Goal: Find specific page/section: Find specific page/section

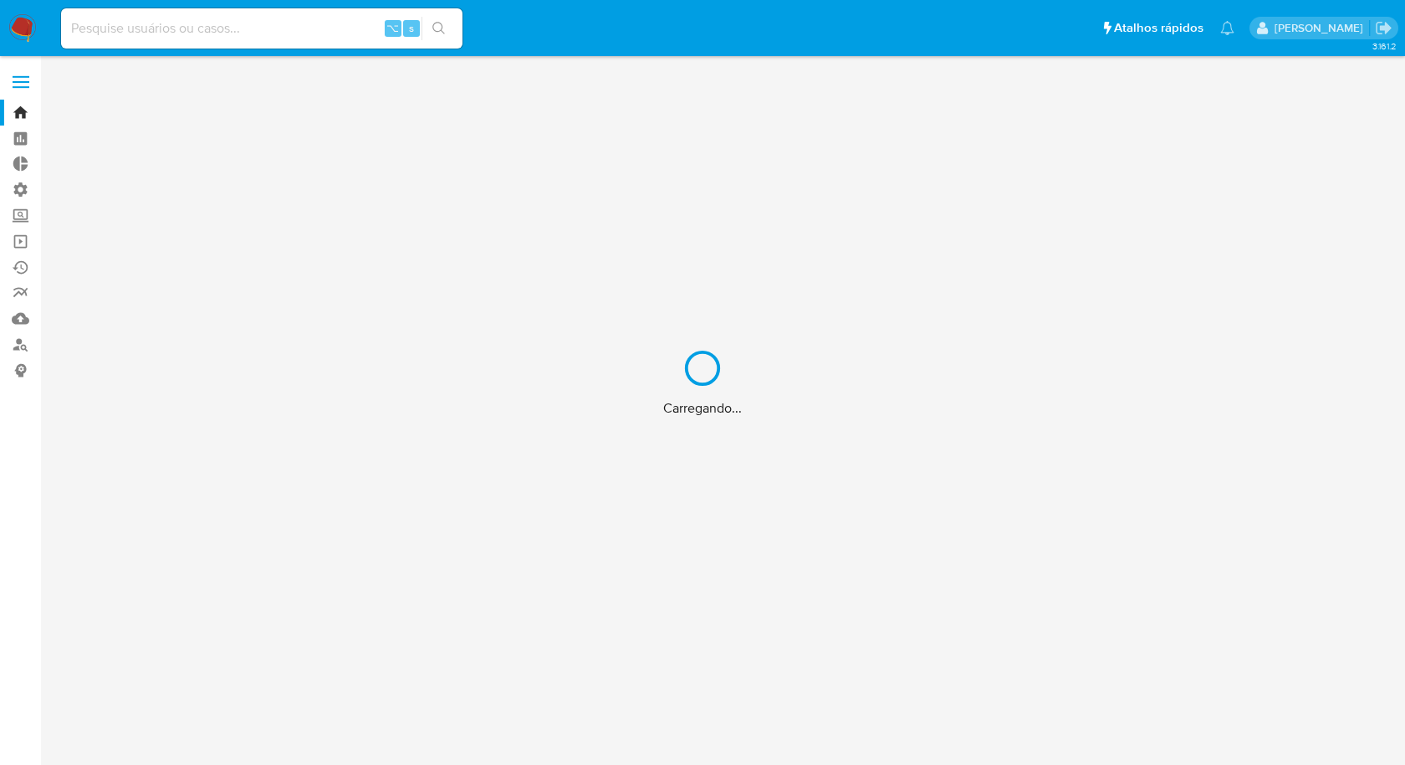
click at [158, 25] on div "Carregando..." at bounding box center [702, 382] width 1405 height 765
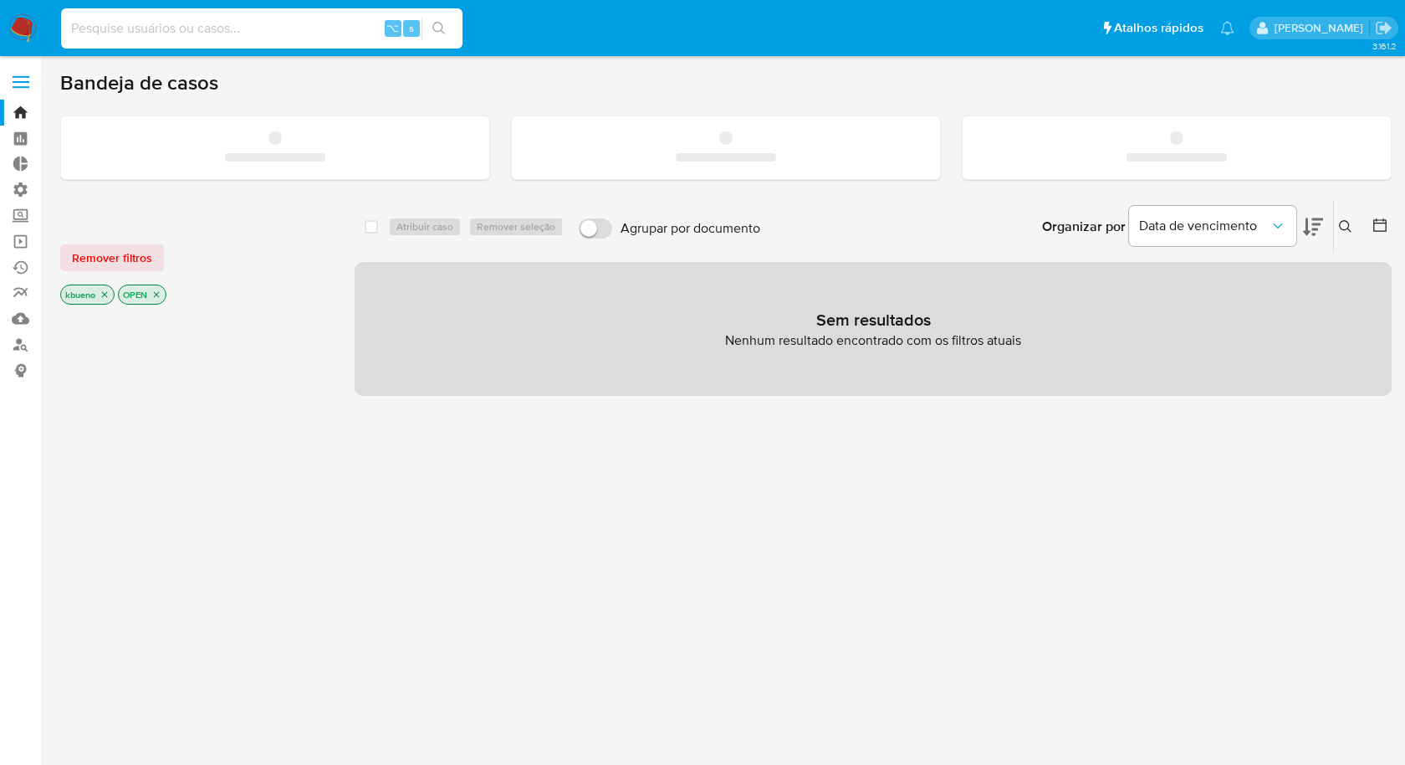
click at [166, 31] on input at bounding box center [262, 29] width 402 height 22
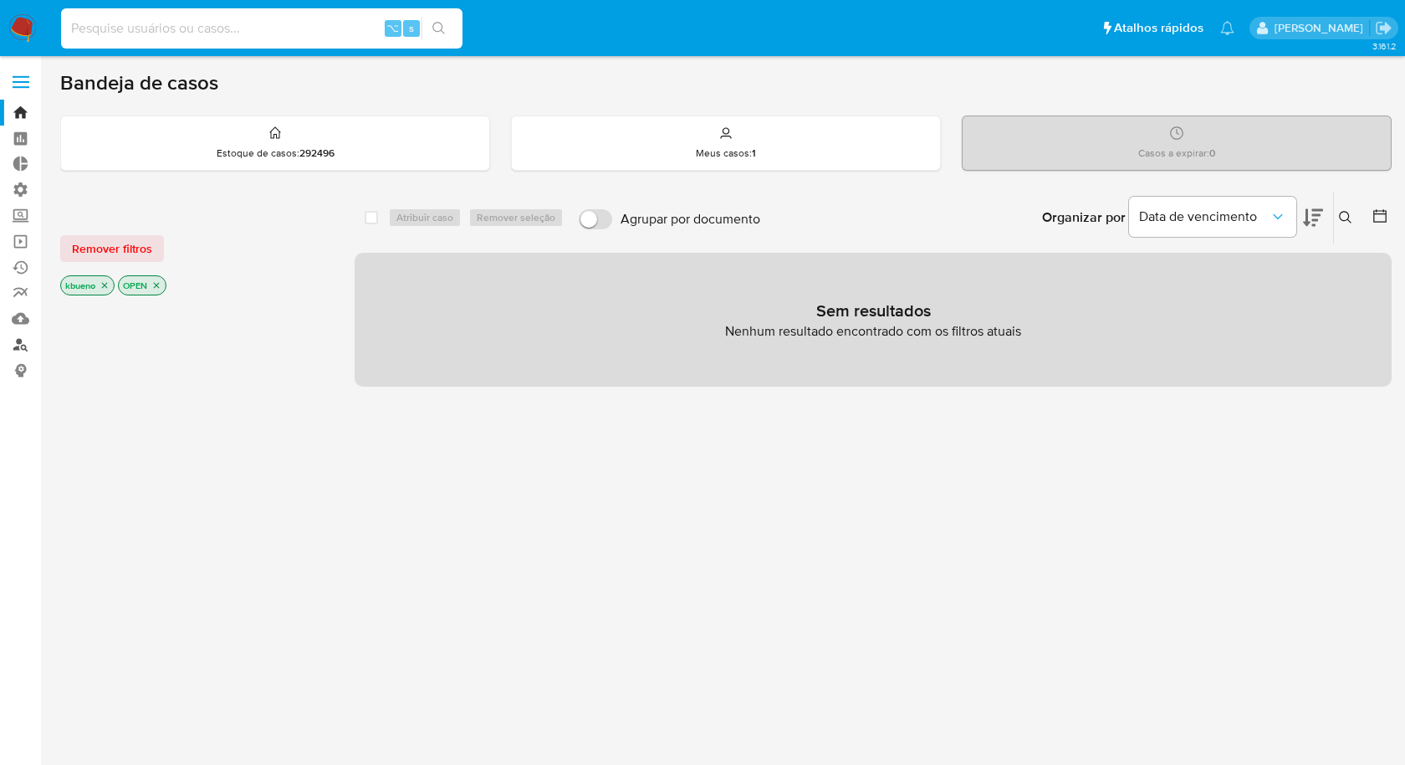
click at [19, 344] on link "Localizador de pessoas" at bounding box center [99, 344] width 199 height 26
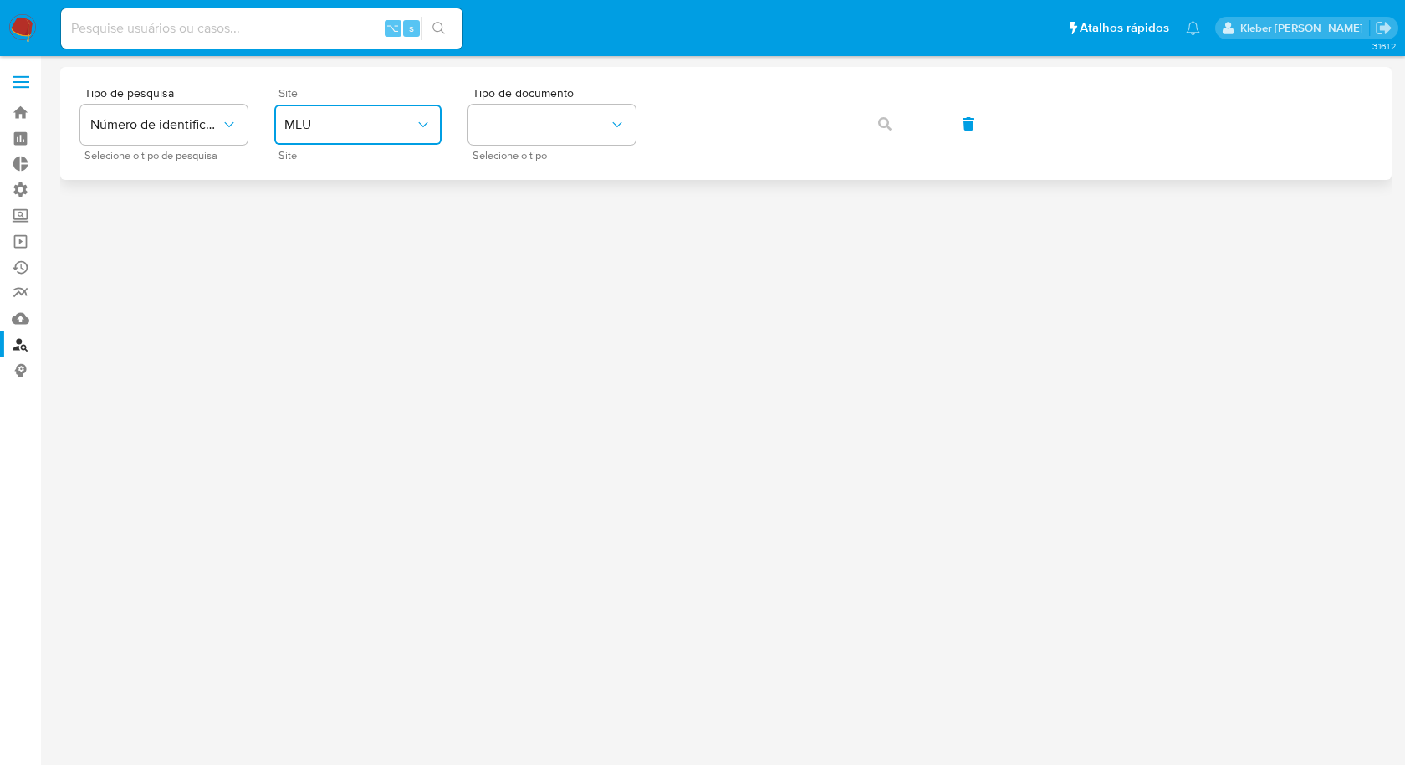
click at [383, 122] on span "MLU" at bounding box center [349, 124] width 130 height 17
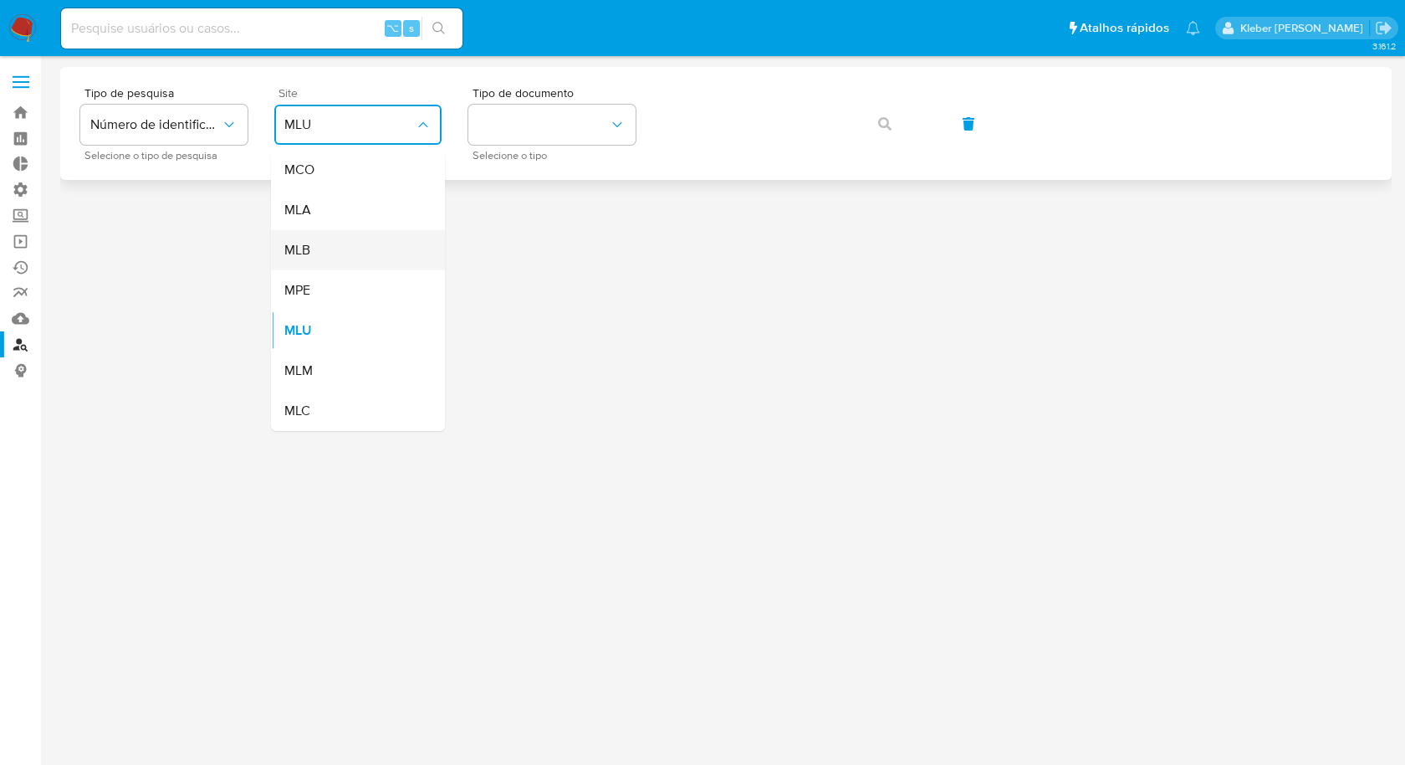
click at [376, 244] on div "MLB" at bounding box center [352, 250] width 137 height 40
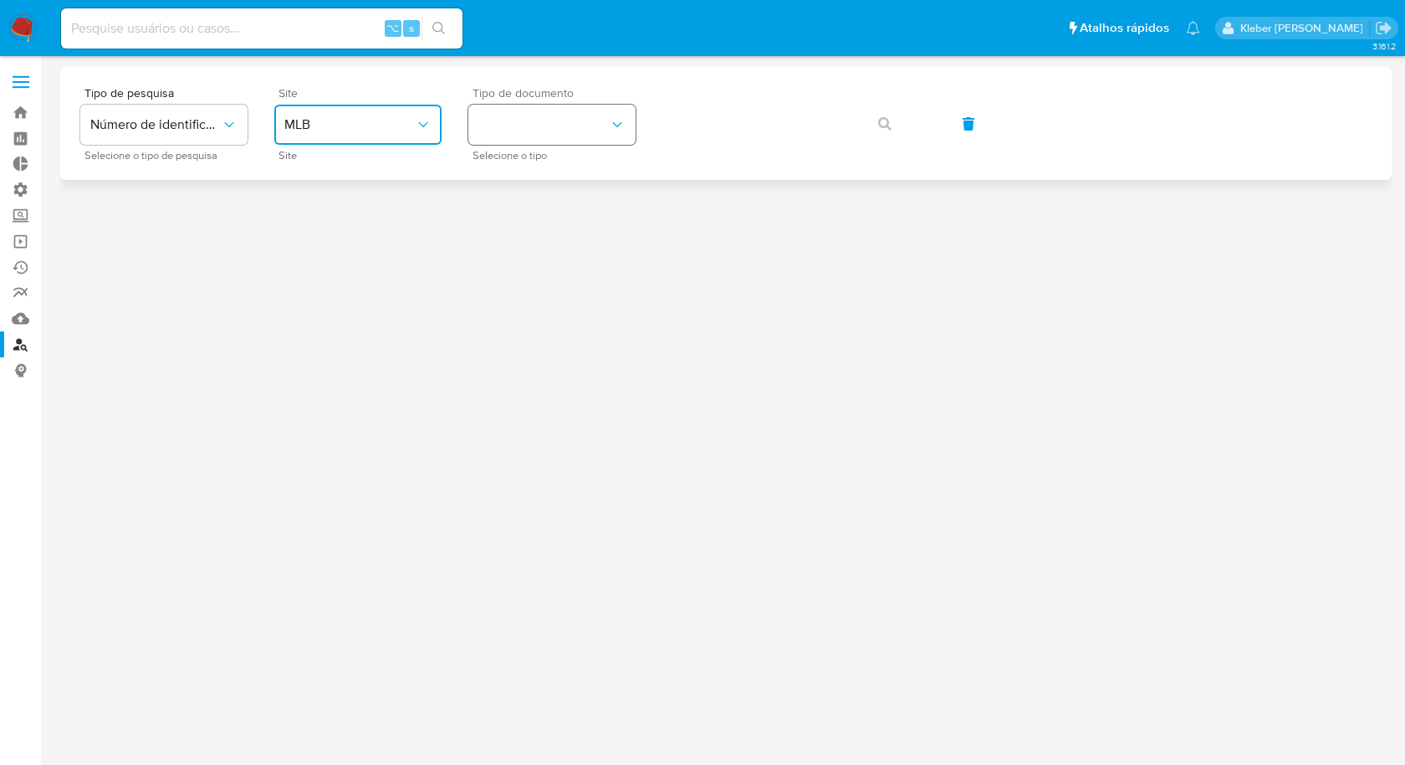
click at [536, 132] on button "identificationType" at bounding box center [551, 125] width 167 height 40
click at [535, 232] on div "CPF CPF" at bounding box center [546, 235] width 137 height 57
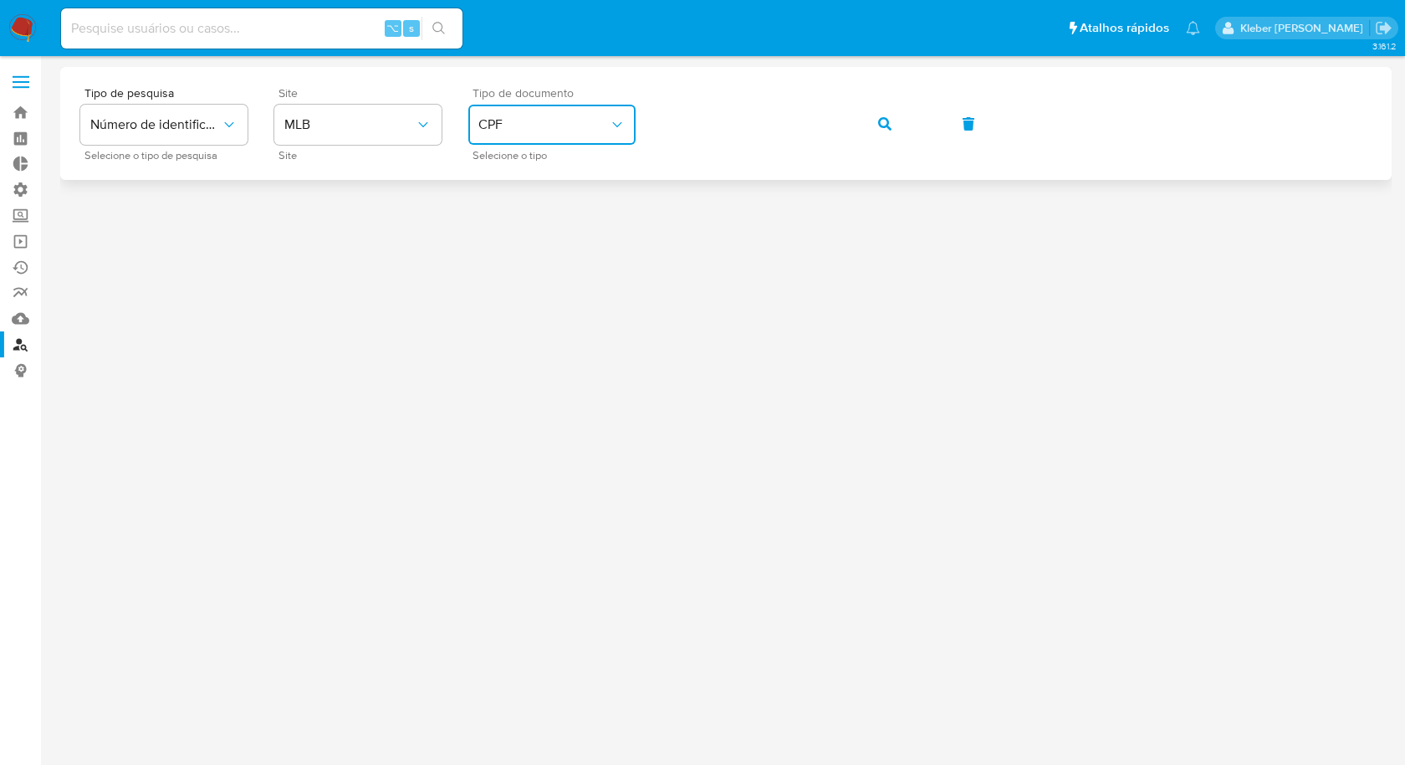
click at [654, 120] on div "Tipo de pesquisa Número de identificação Selecione o tipo de pesquisa Site MLB …" at bounding box center [726, 123] width 1292 height 73
click at [659, 124] on div "Tipo de pesquisa Número de identificação Selecione o tipo de pesquisa Site MLB …" at bounding box center [726, 123] width 1292 height 73
click at [892, 122] on button "button" at bounding box center [885, 124] width 57 height 40
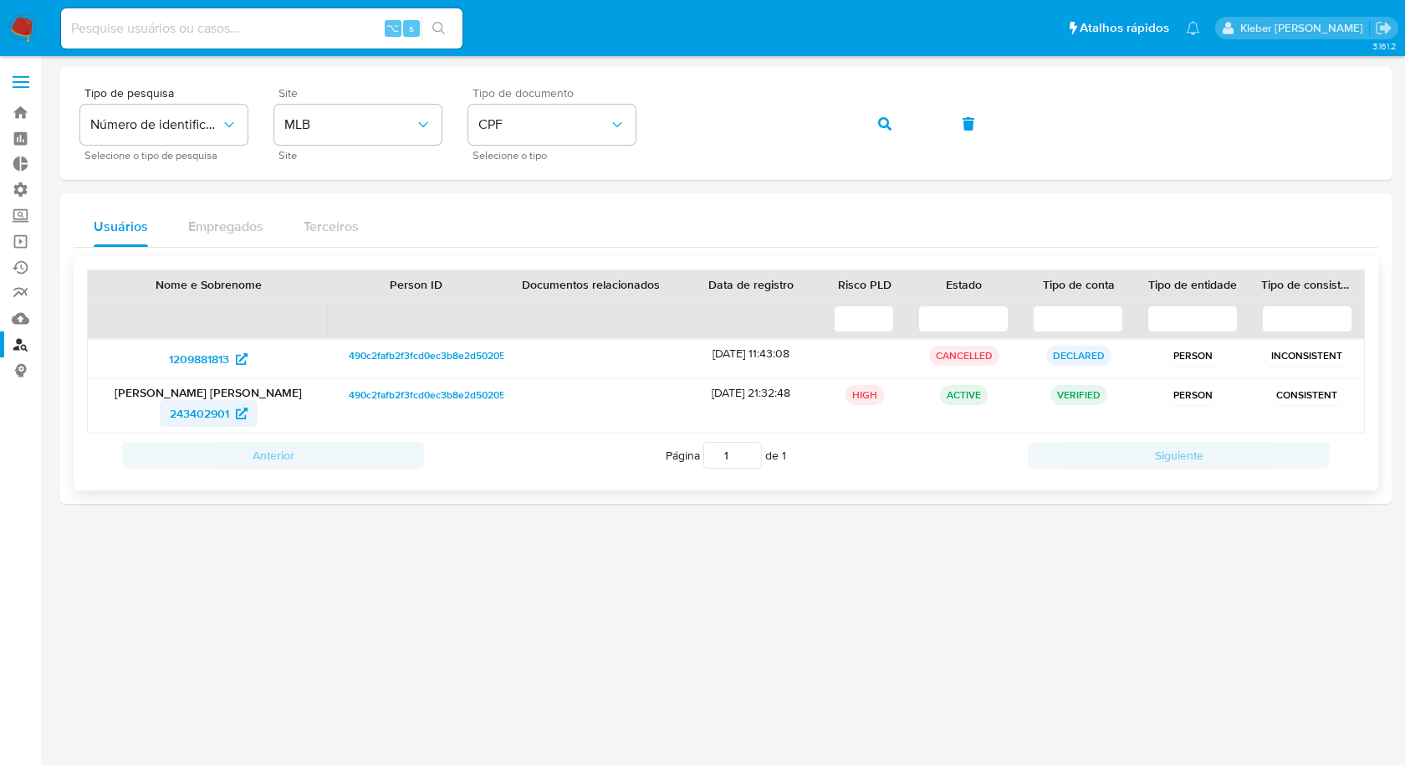
click at [196, 418] on span "243402901" at bounding box center [199, 413] width 59 height 27
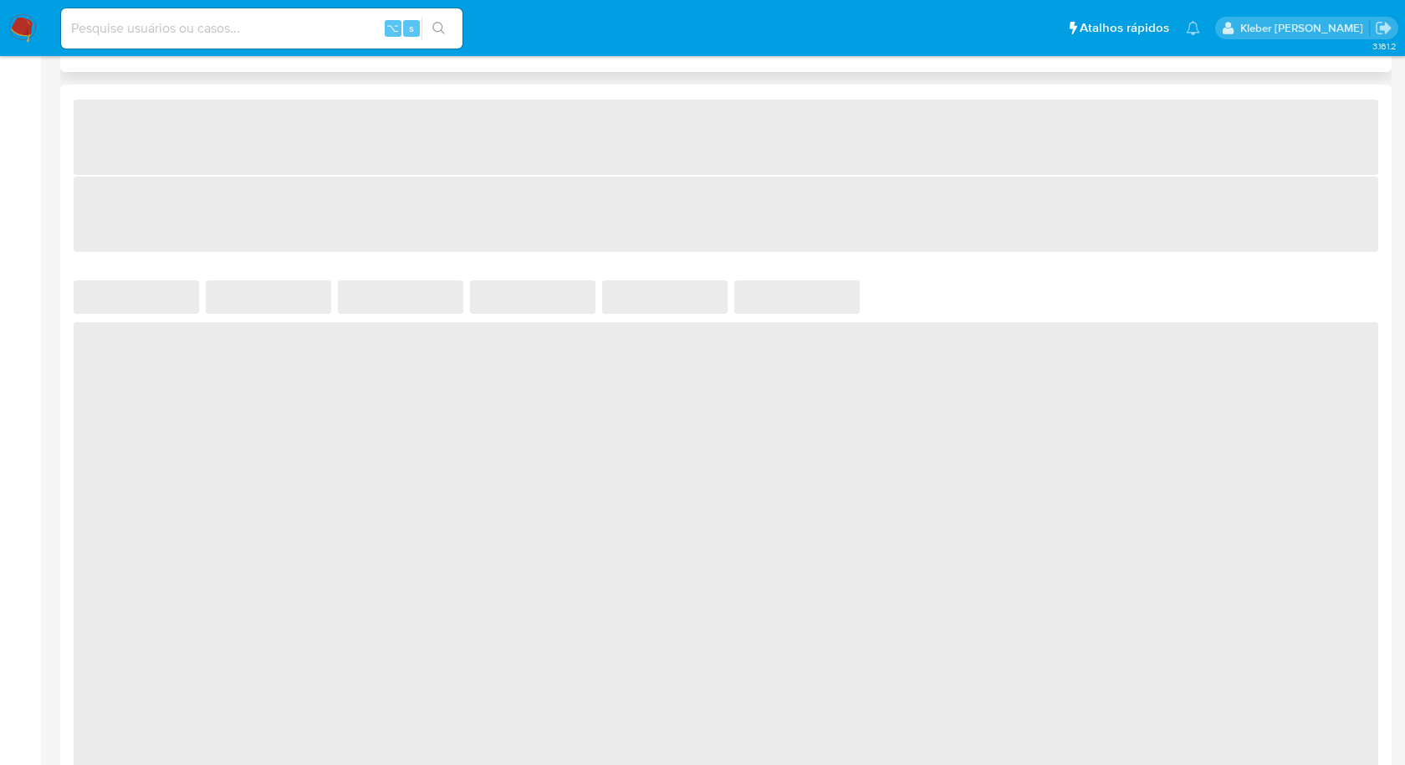
scroll to position [837, 0]
select select "10"
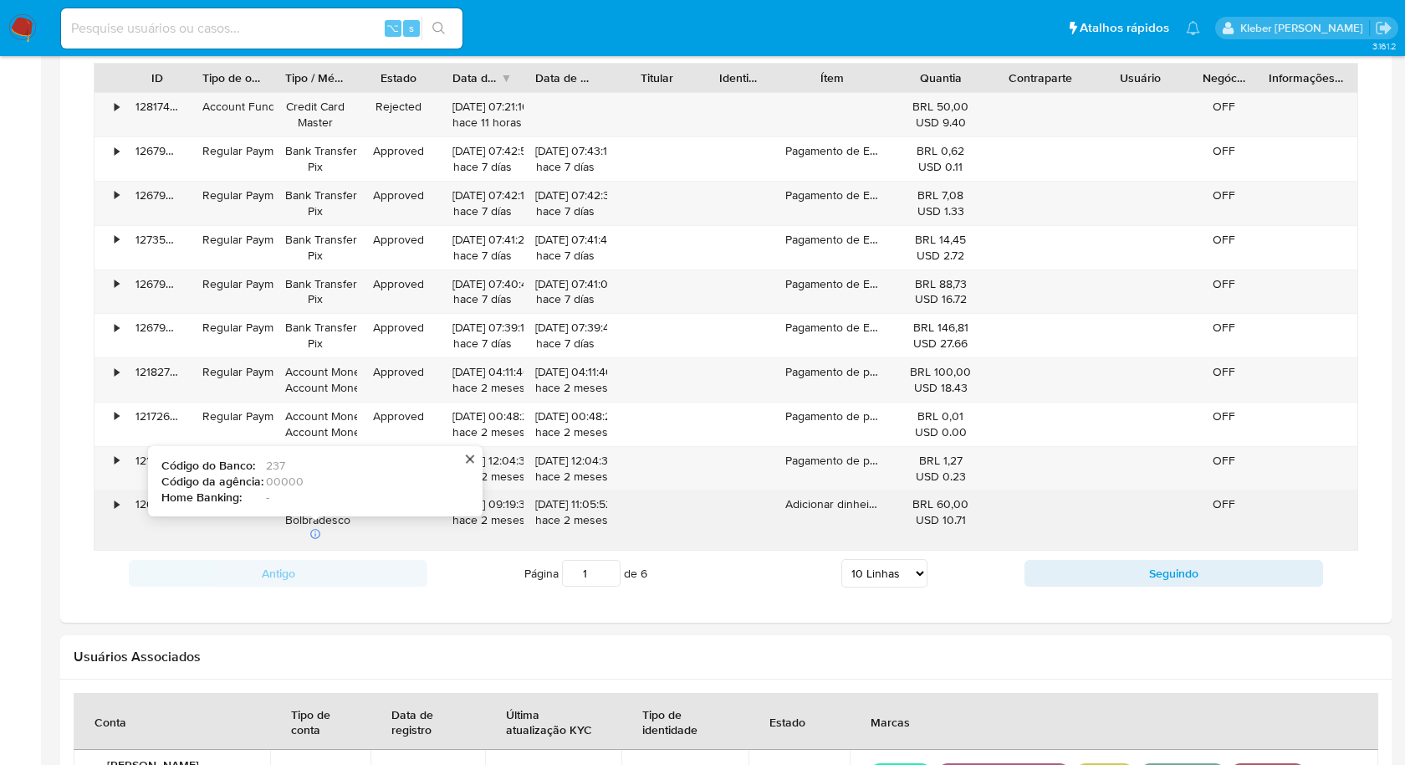
scroll to position [1256, 0]
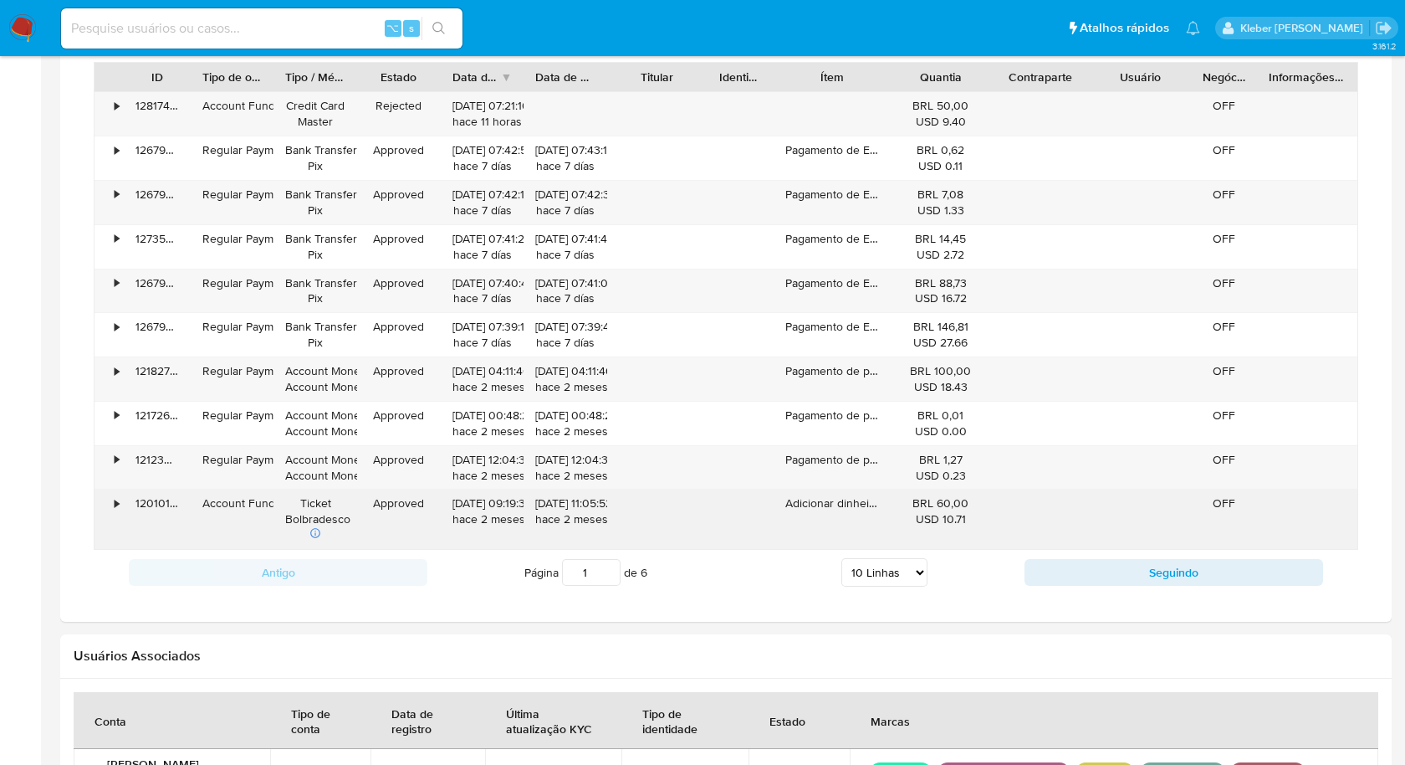
click at [115, 495] on div "•" at bounding box center [117, 503] width 4 height 16
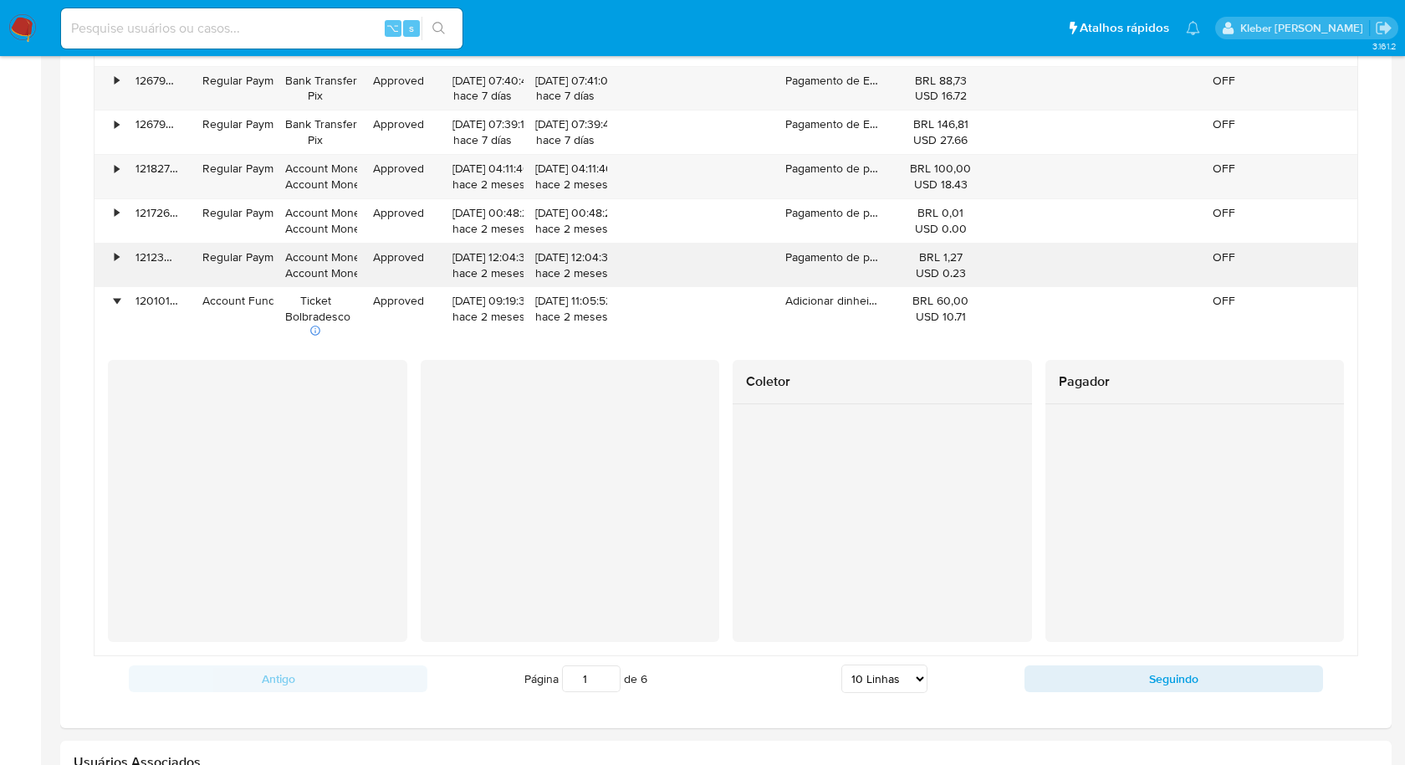
scroll to position [1495, 0]
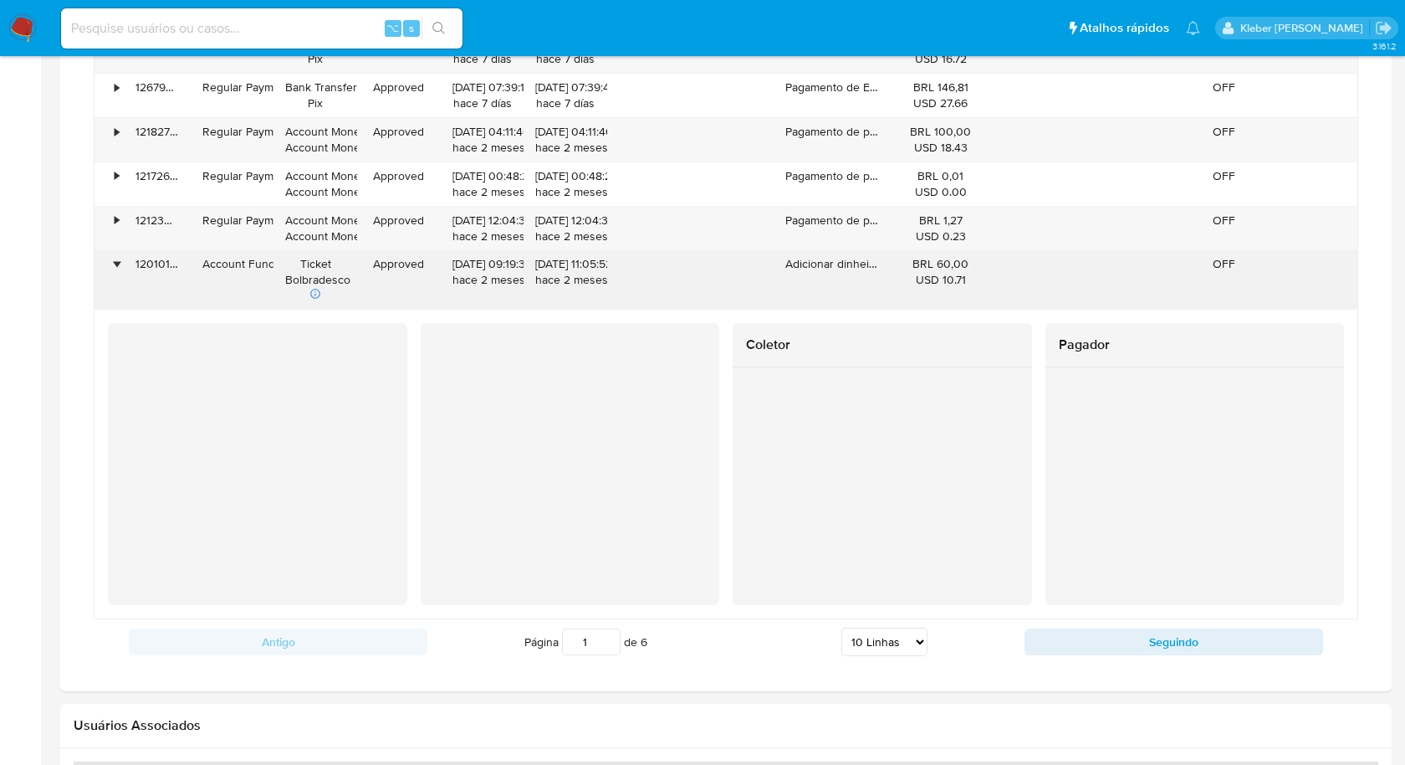
click at [117, 260] on div "•" at bounding box center [117, 264] width 4 height 16
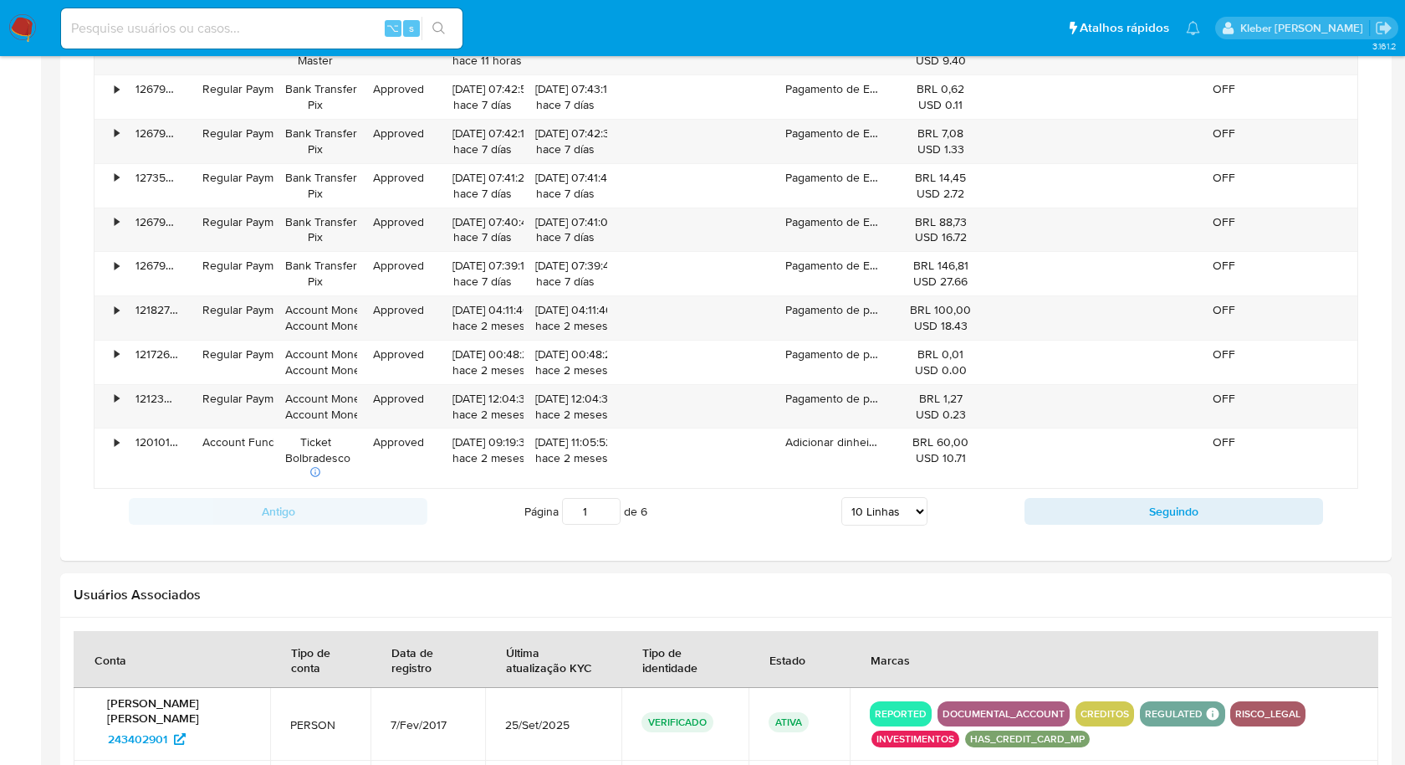
scroll to position [1318, 0]
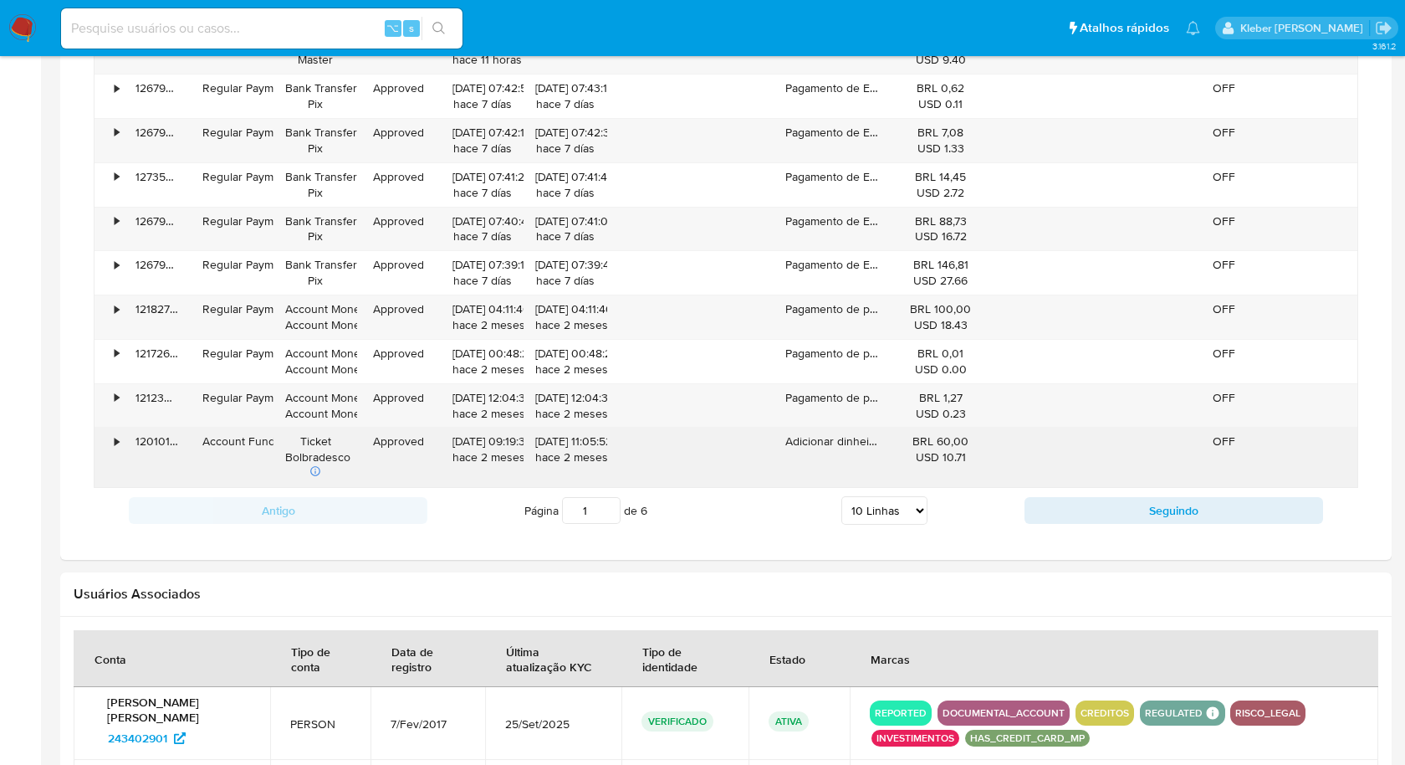
click at [115, 433] on div "•" at bounding box center [117, 441] width 4 height 16
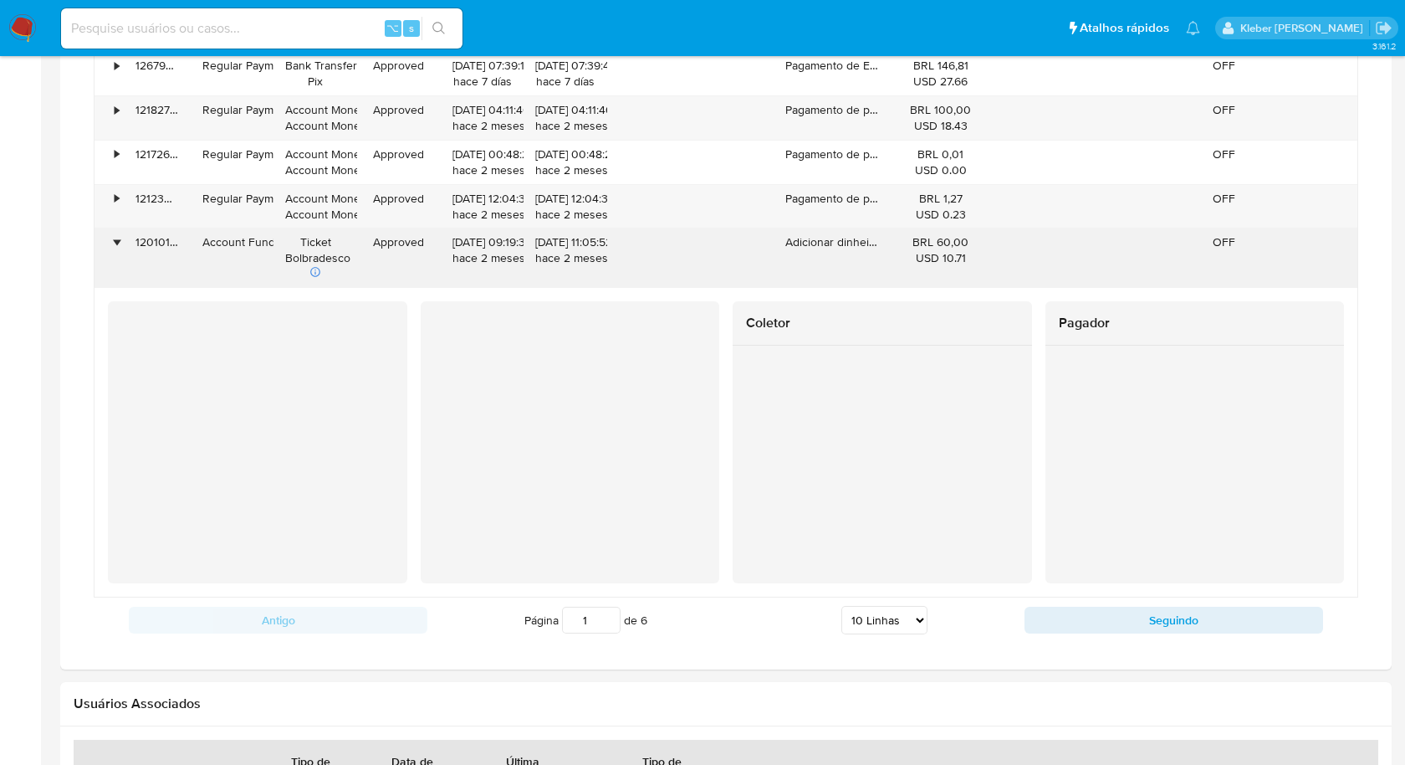
scroll to position [1518, 0]
